Goal: Information Seeking & Learning: Find specific fact

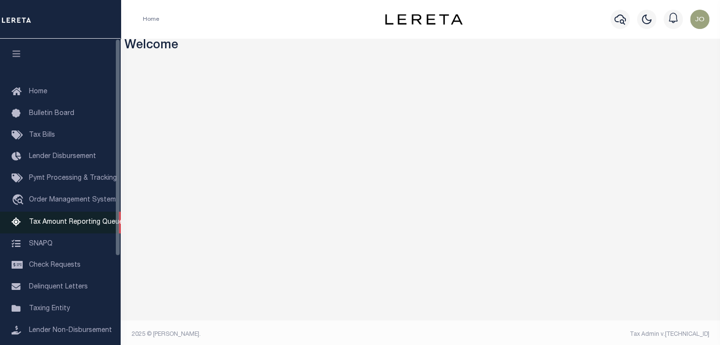
click at [77, 225] on span "Tax Amount Reporting Queue" at bounding box center [76, 222] width 94 height 7
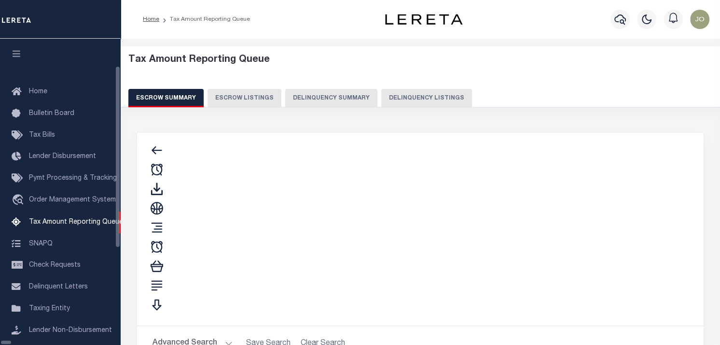
scroll to position [97, 0]
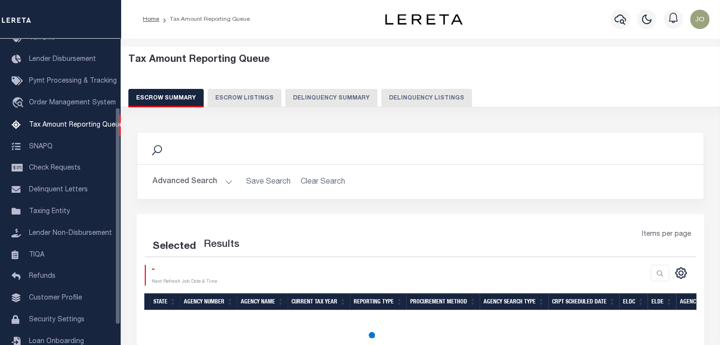
click at [300, 100] on button "Delinquency Summary" at bounding box center [331, 98] width 92 height 18
select select
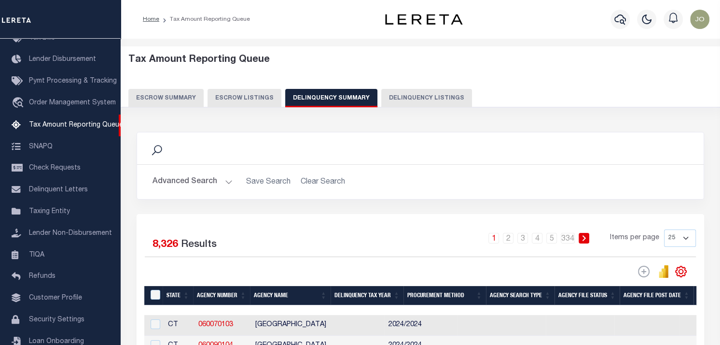
scroll to position [48, 0]
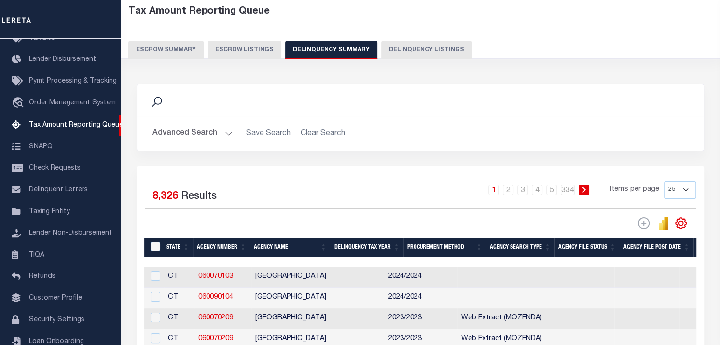
click at [201, 133] on button "Advanced Search" at bounding box center [193, 133] width 80 height 19
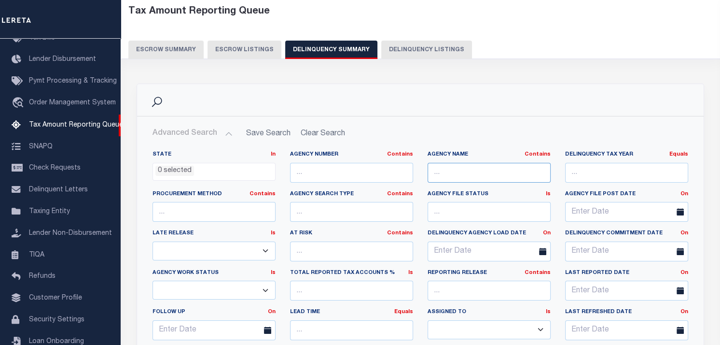
click at [459, 167] on input "text" at bounding box center [489, 173] width 123 height 20
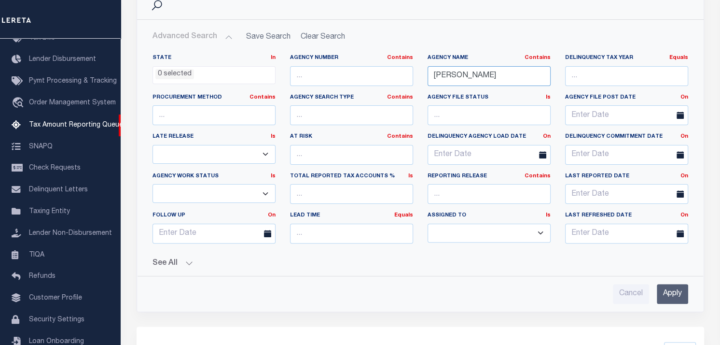
type input "[PERSON_NAME]"
click at [674, 285] on input "Apply" at bounding box center [672, 294] width 31 height 20
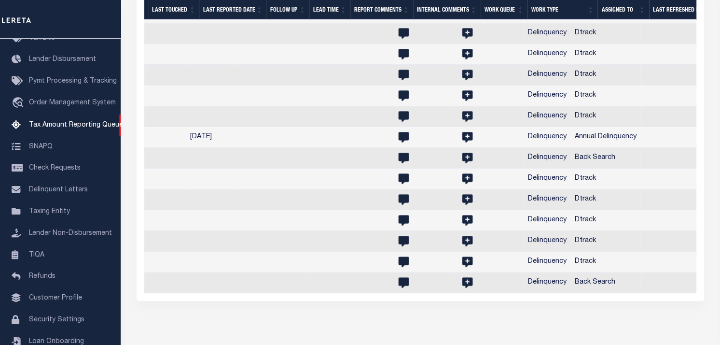
scroll to position [0, 1346]
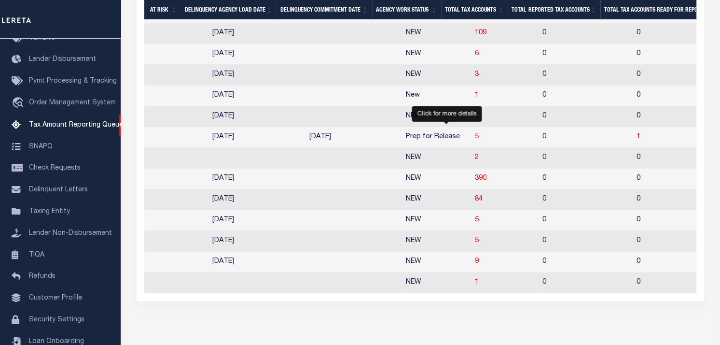
click at [475, 140] on span "5" at bounding box center [477, 136] width 4 height 7
select select "100"
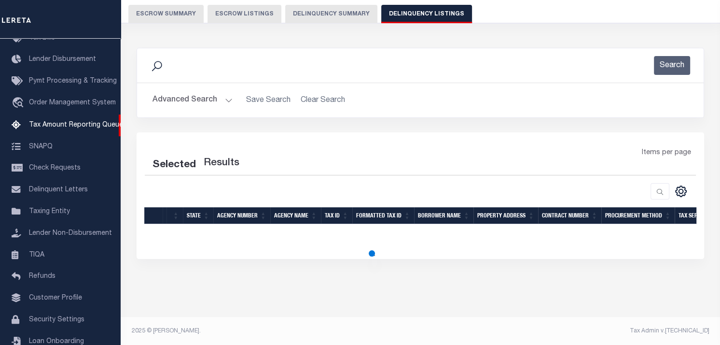
select select "100"
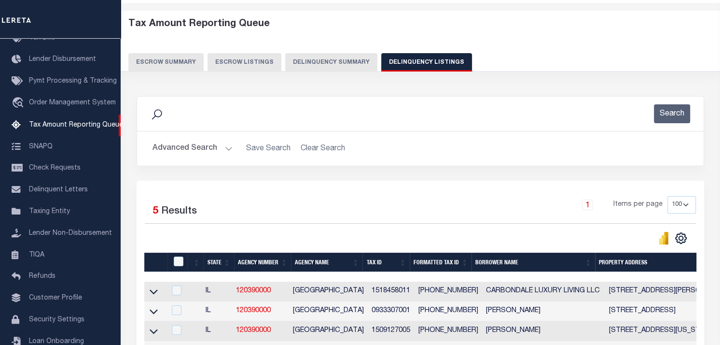
click at [312, 64] on button "Delinquency Summary" at bounding box center [331, 62] width 92 height 18
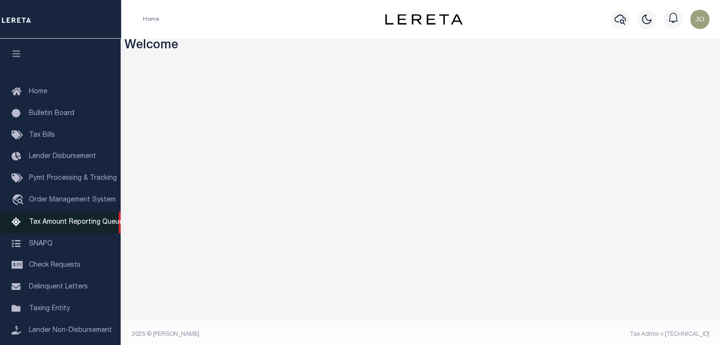
click at [75, 220] on span "Tax Amount Reporting Queue" at bounding box center [76, 222] width 94 height 7
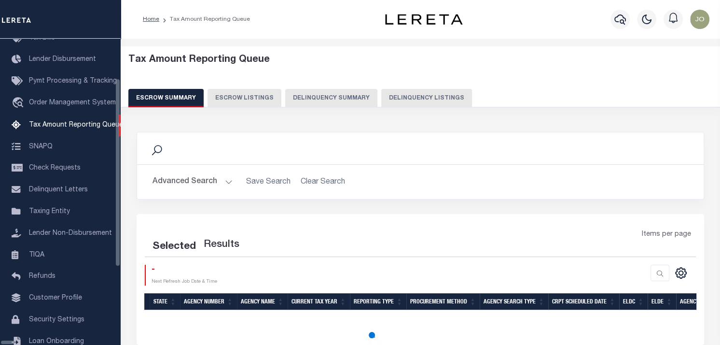
select select "100"
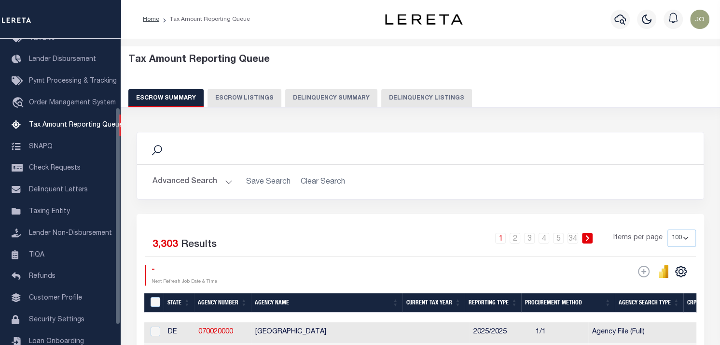
scroll to position [97, 0]
click at [300, 104] on button "Delinquency Summary" at bounding box center [331, 98] width 92 height 18
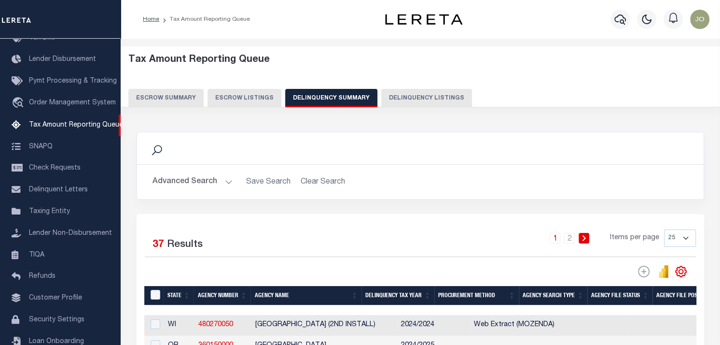
click at [195, 189] on button "Advanced Search" at bounding box center [193, 181] width 80 height 19
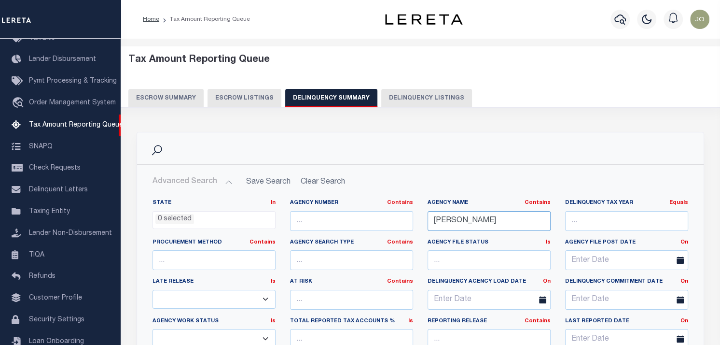
click at [503, 224] on input "[PERSON_NAME]" at bounding box center [489, 221] width 123 height 20
click at [499, 225] on input "text" at bounding box center [489, 221] width 123 height 20
type input "jackson"
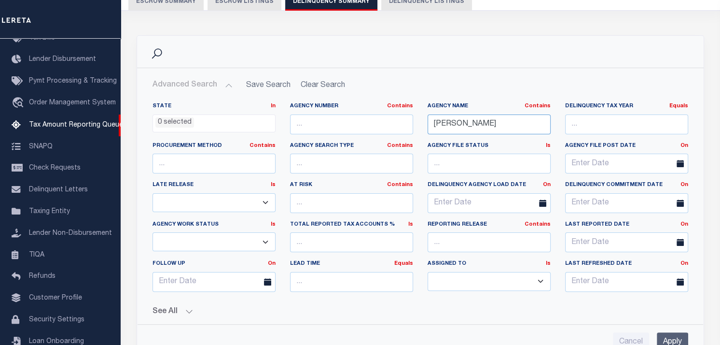
scroll to position [193, 0]
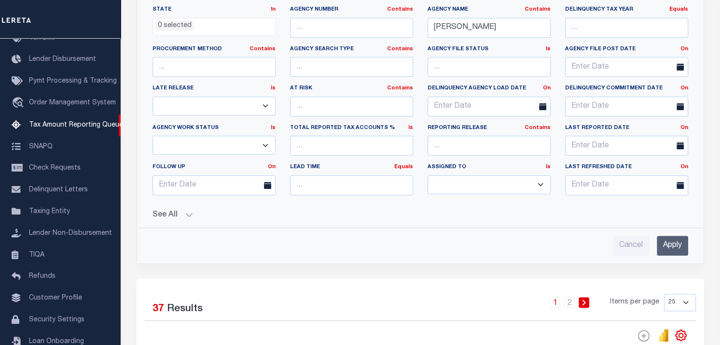
click at [669, 240] on input "Apply" at bounding box center [672, 246] width 31 height 20
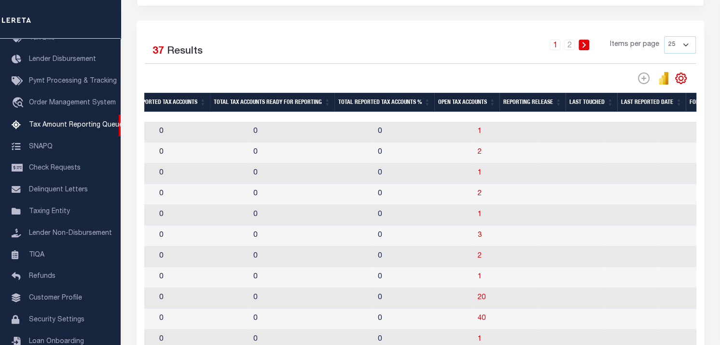
scroll to position [0, 0]
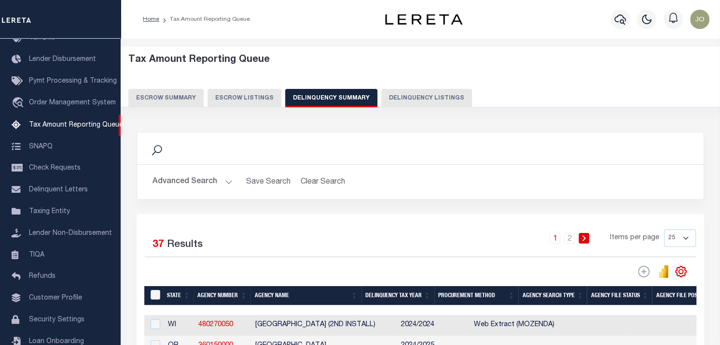
click at [199, 185] on button "Advanced Search" at bounding box center [193, 181] width 80 height 19
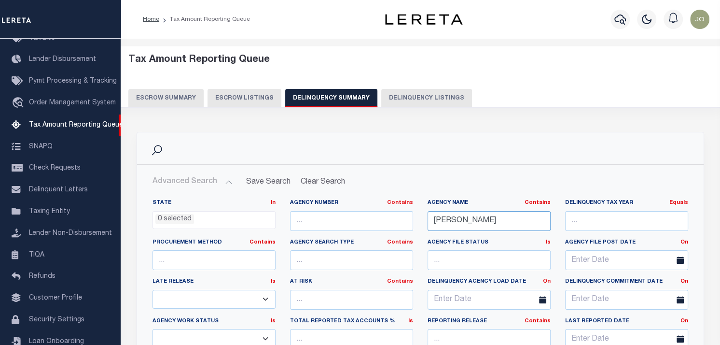
click at [492, 223] on input "jackson" at bounding box center [489, 221] width 123 height 20
click at [346, 219] on input "text" at bounding box center [351, 221] width 123 height 20
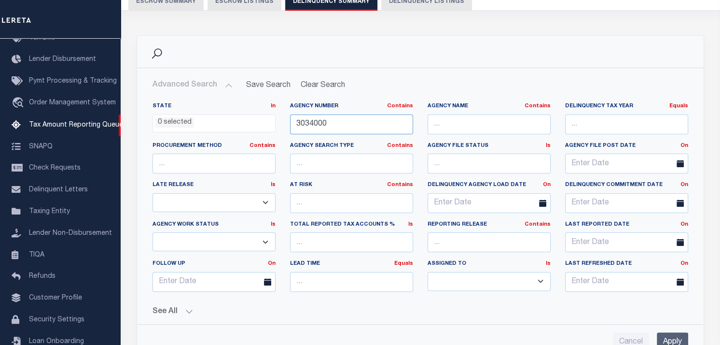
type input "3034000"
click at [672, 332] on input "Apply" at bounding box center [672, 342] width 31 height 20
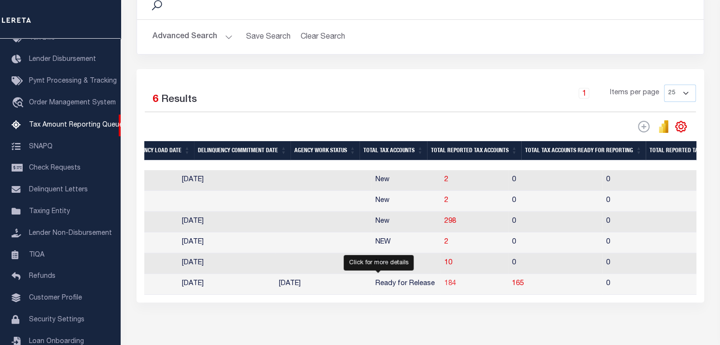
click at [445, 286] on span "184" at bounding box center [451, 283] width 12 height 7
select select "100"
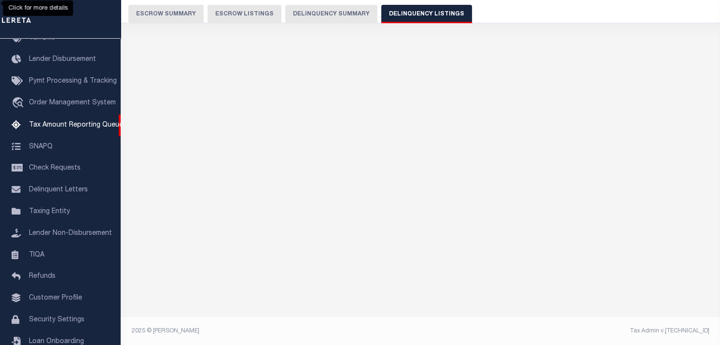
select select "100"
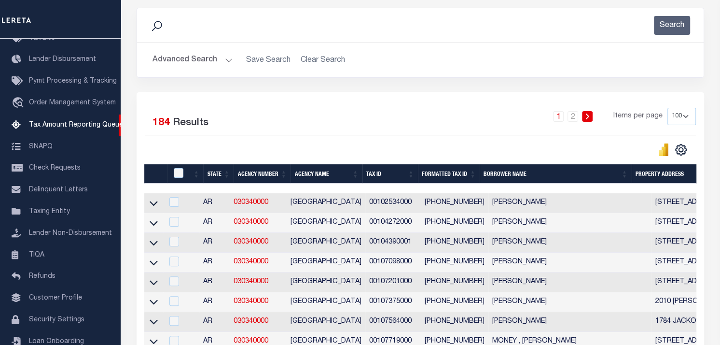
click at [155, 206] on icon at bounding box center [154, 203] width 8 height 5
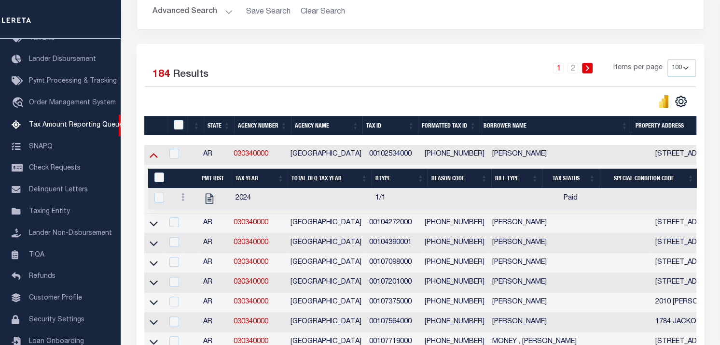
click at [155, 153] on icon at bounding box center [154, 155] width 8 height 10
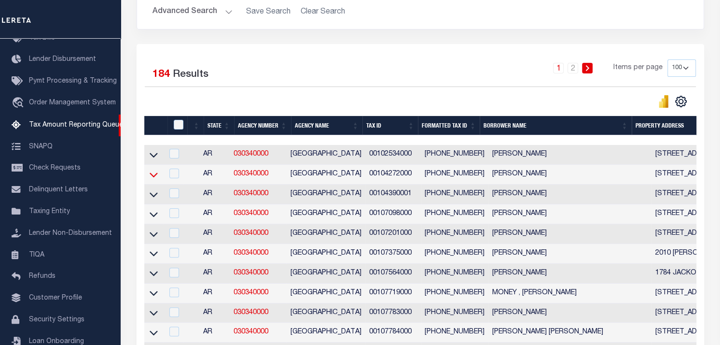
click at [154, 172] on icon at bounding box center [154, 174] width 8 height 10
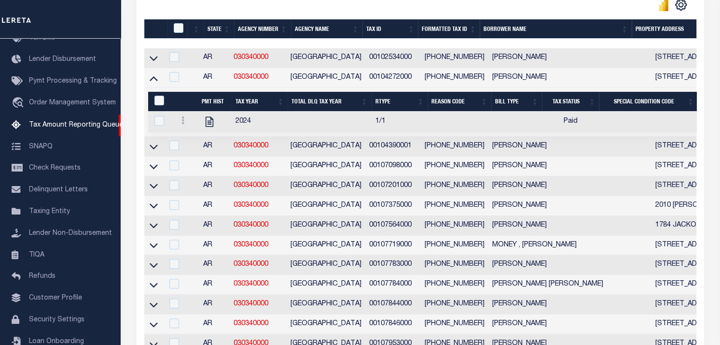
click at [156, 78] on icon at bounding box center [154, 78] width 8 height 10
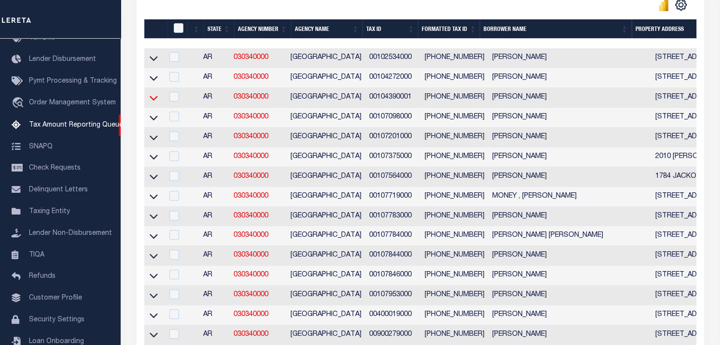
click at [152, 99] on icon at bounding box center [154, 98] width 8 height 5
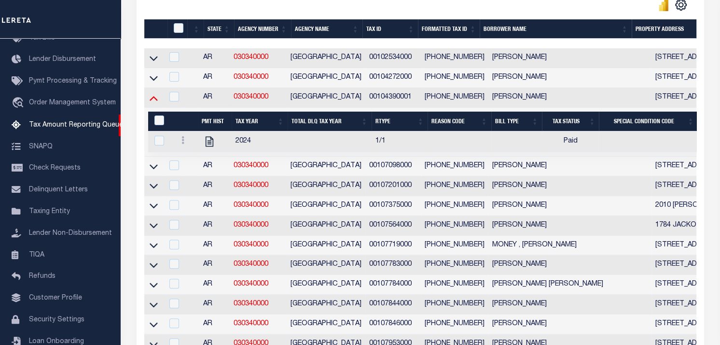
click at [153, 102] on icon at bounding box center [154, 98] width 8 height 10
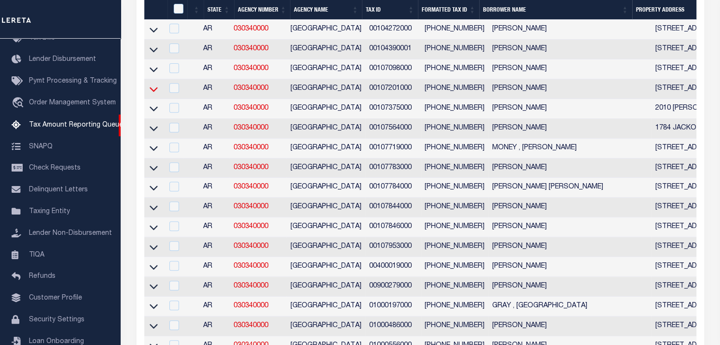
click at [155, 88] on icon at bounding box center [154, 89] width 8 height 10
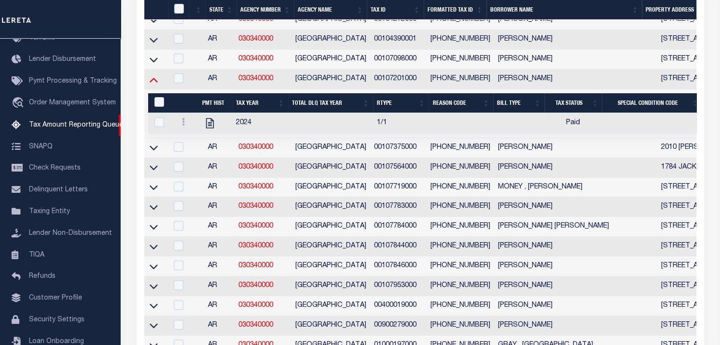
click at [153, 78] on icon at bounding box center [154, 79] width 8 height 10
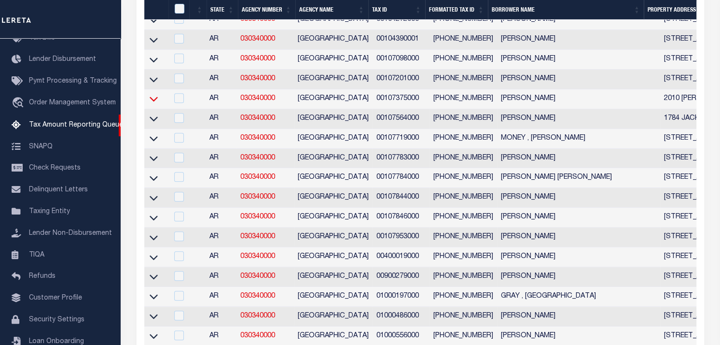
click at [155, 98] on icon at bounding box center [154, 99] width 8 height 10
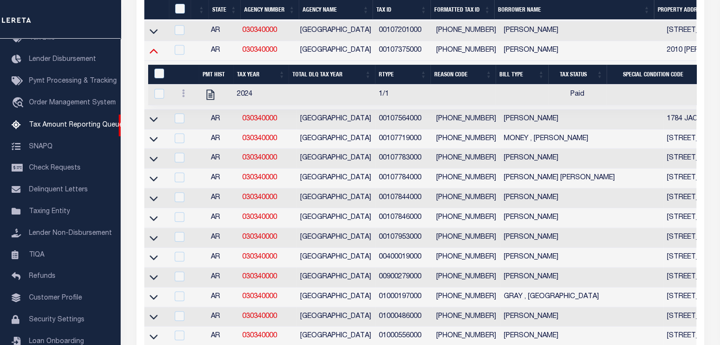
click at [151, 55] on icon at bounding box center [154, 50] width 8 height 10
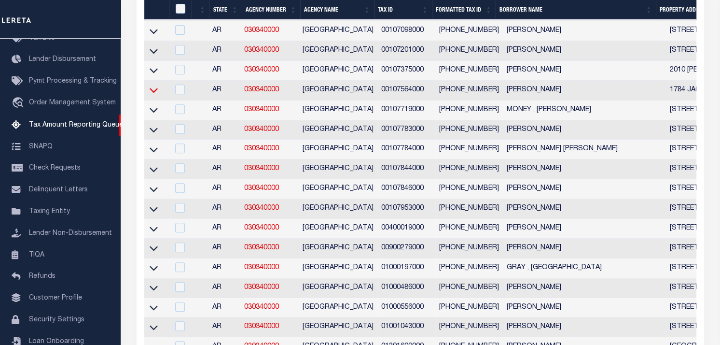
click at [157, 89] on icon at bounding box center [154, 90] width 8 height 10
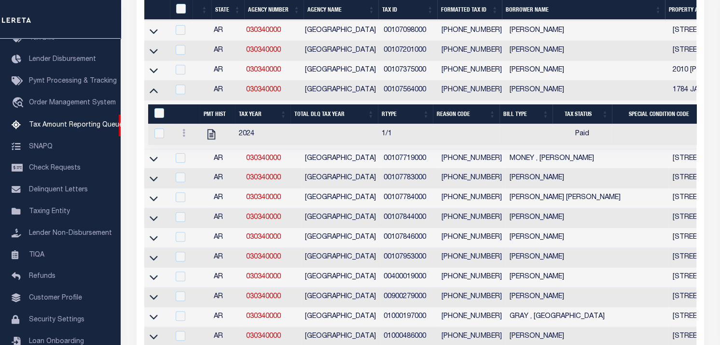
click at [157, 89] on icon at bounding box center [154, 90] width 8 height 10
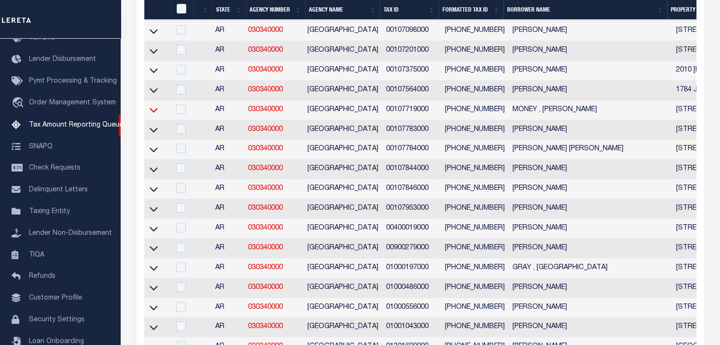
click at [152, 114] on icon at bounding box center [154, 110] width 8 height 10
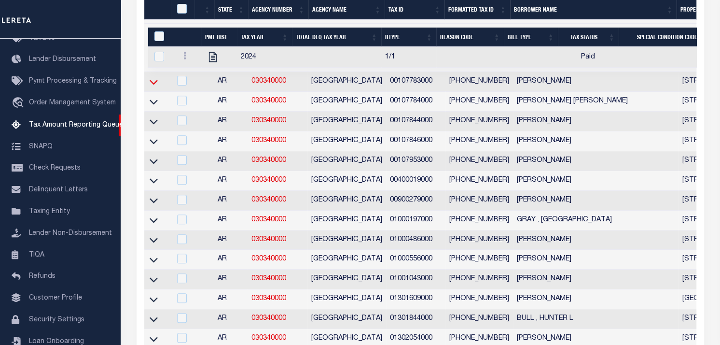
click at [153, 83] on icon at bounding box center [154, 82] width 8 height 10
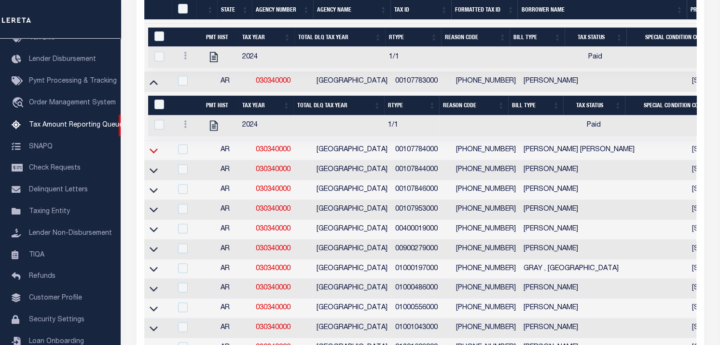
click at [155, 153] on icon at bounding box center [154, 150] width 8 height 5
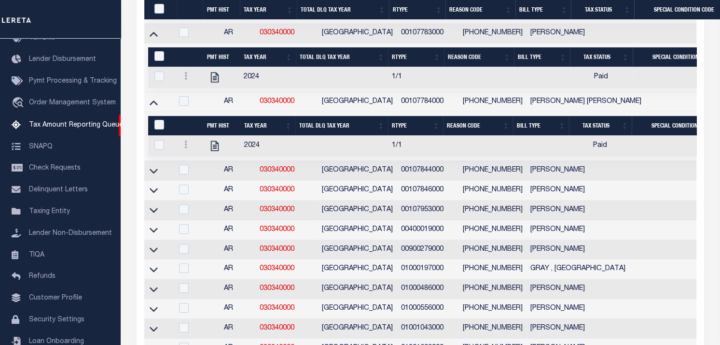
click at [156, 167] on link at bounding box center [153, 170] width 11 height 7
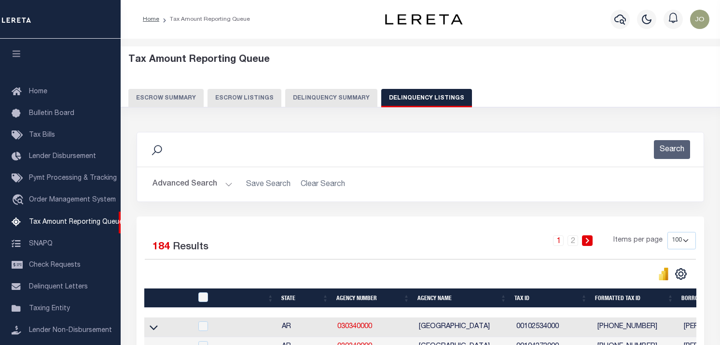
select select "100"
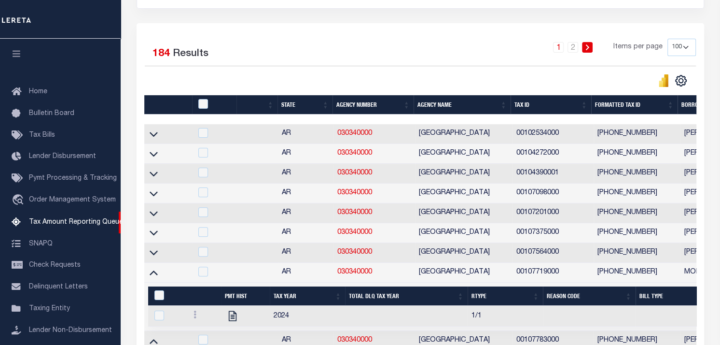
scroll to position [97, 0]
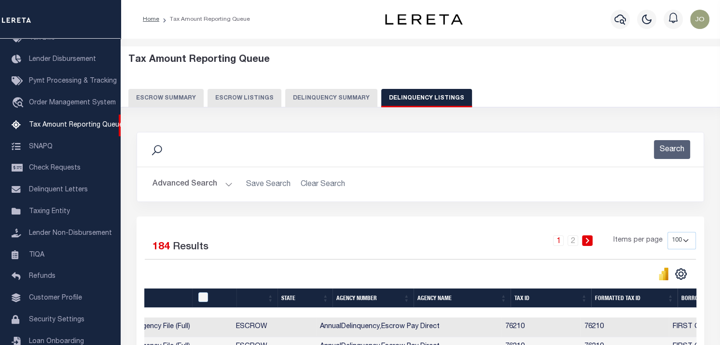
scroll to position [0, 1169]
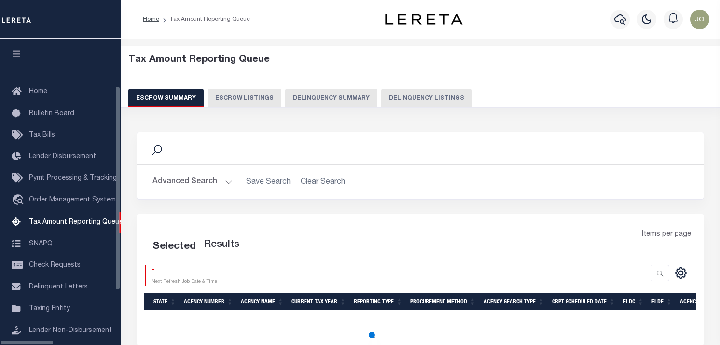
select select "100"
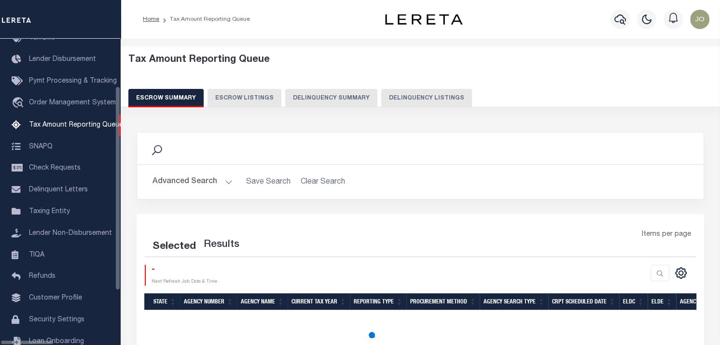
select select "100"
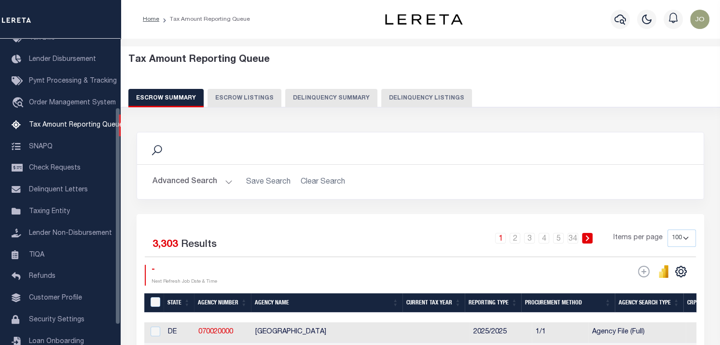
click at [328, 96] on button "Delinquency Summary" at bounding box center [331, 98] width 92 height 18
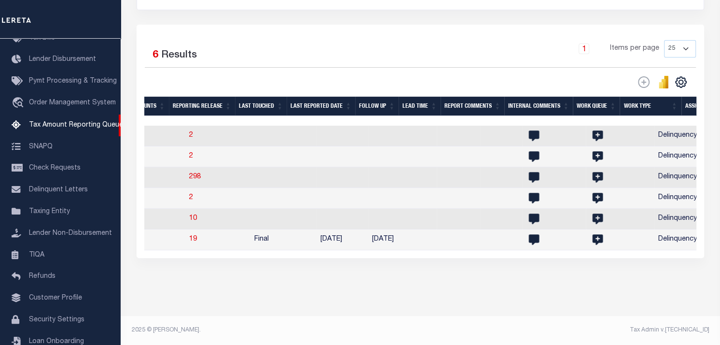
scroll to position [0, 1192]
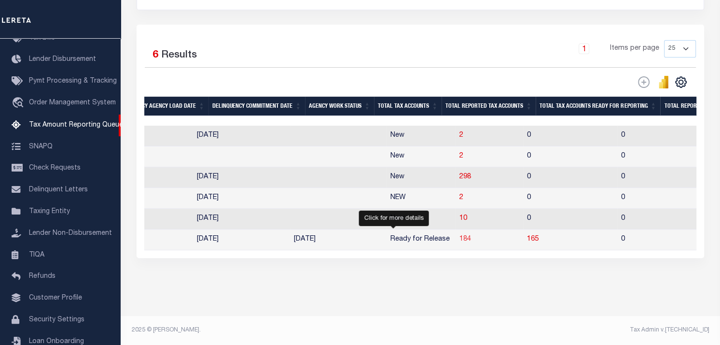
click at [460, 236] on span "184" at bounding box center [466, 239] width 12 height 7
select select "100"
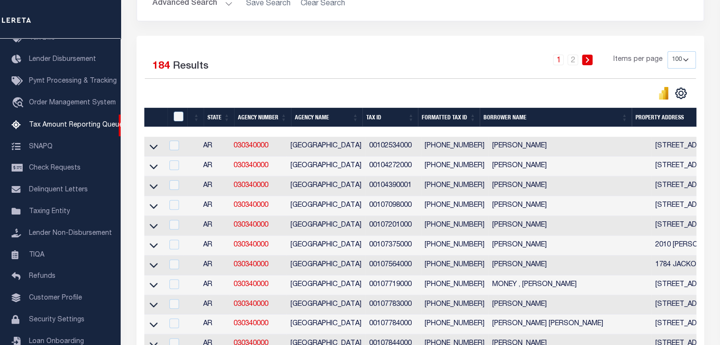
click at [469, 61] on div "1 2 Items per page 10 25 50 100 500" at bounding box center [491, 63] width 410 height 25
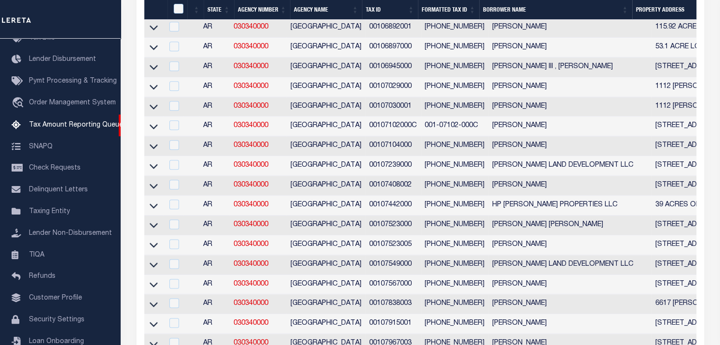
drag, startPoint x: 150, startPoint y: 175, endPoint x: 232, endPoint y: 222, distance: 94.8
click at [150, 171] on icon at bounding box center [154, 166] width 8 height 10
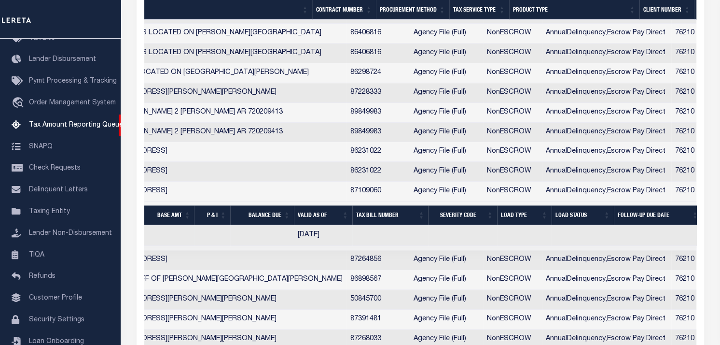
scroll to position [0, 940]
